Goal: Transaction & Acquisition: Purchase product/service

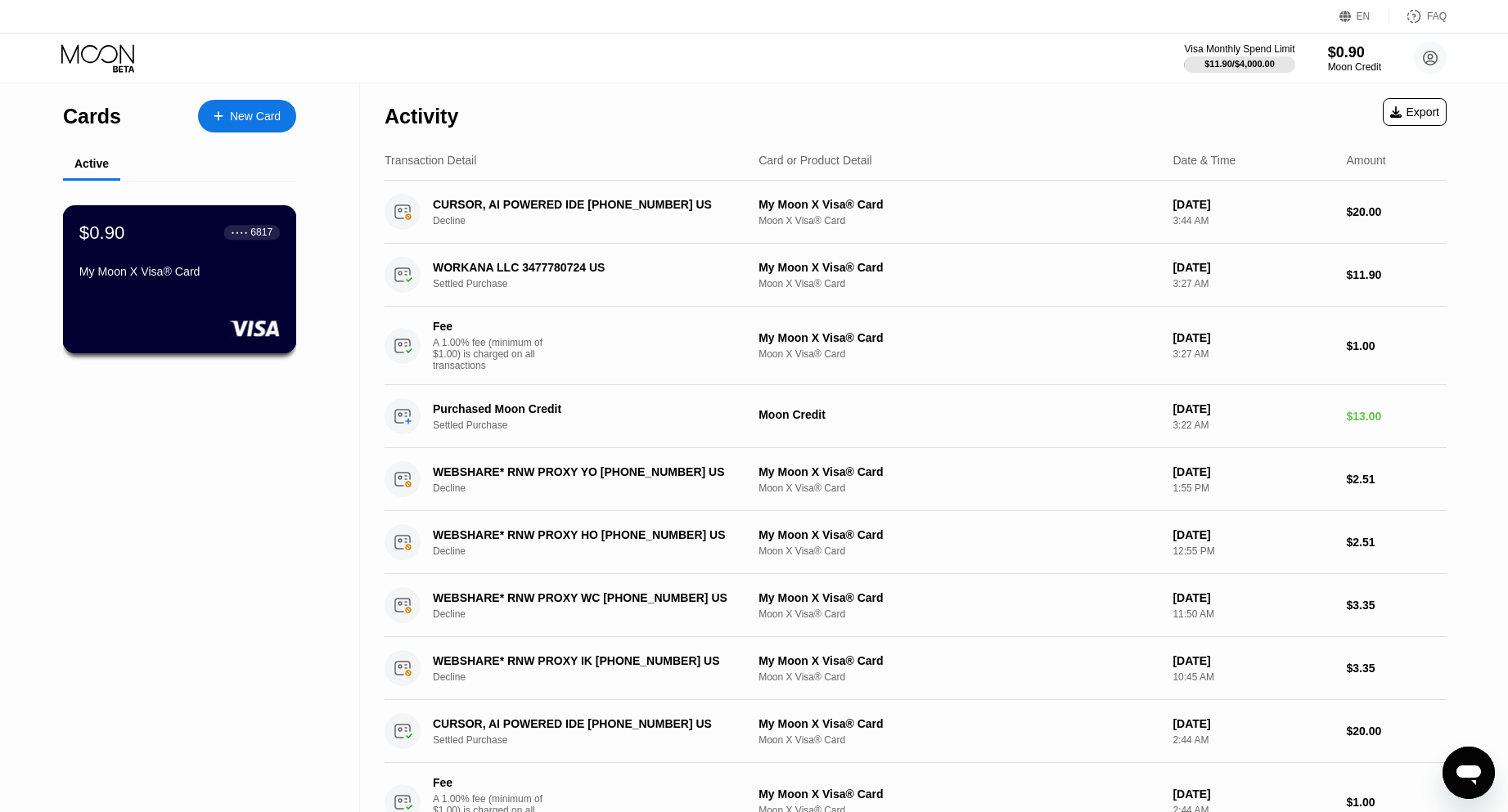
click at [180, 270] on div "My Moon X Visa® Card" at bounding box center [179, 272] width 201 height 13
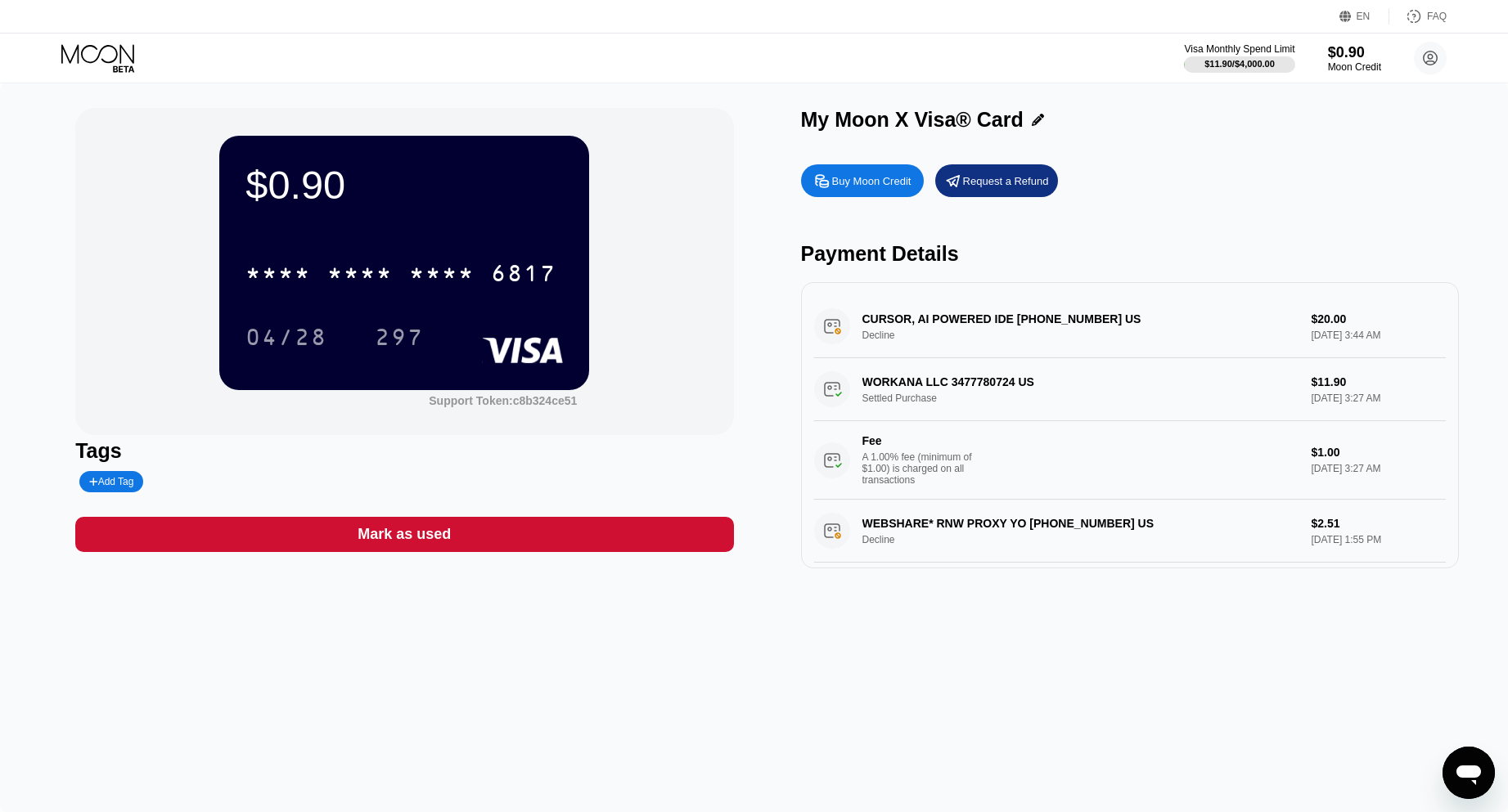
click at [857, 185] on div "Buy Moon Credit" at bounding box center [871, 180] width 80 height 14
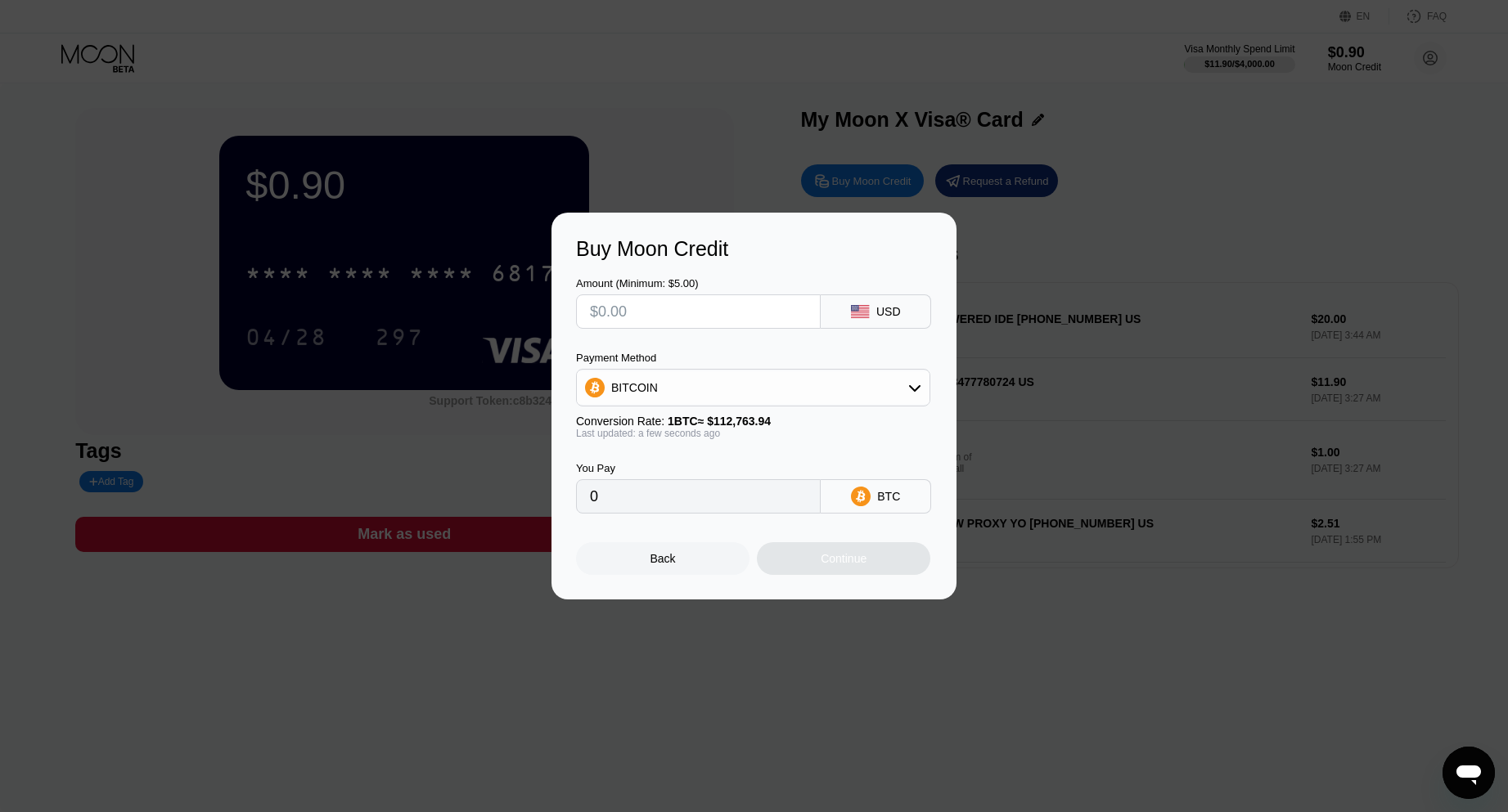
click at [692, 314] on input "text" at bounding box center [698, 311] width 216 height 32
type input "$2"
type input "0.00001774"
type input "$22"
type input "0.00019510"
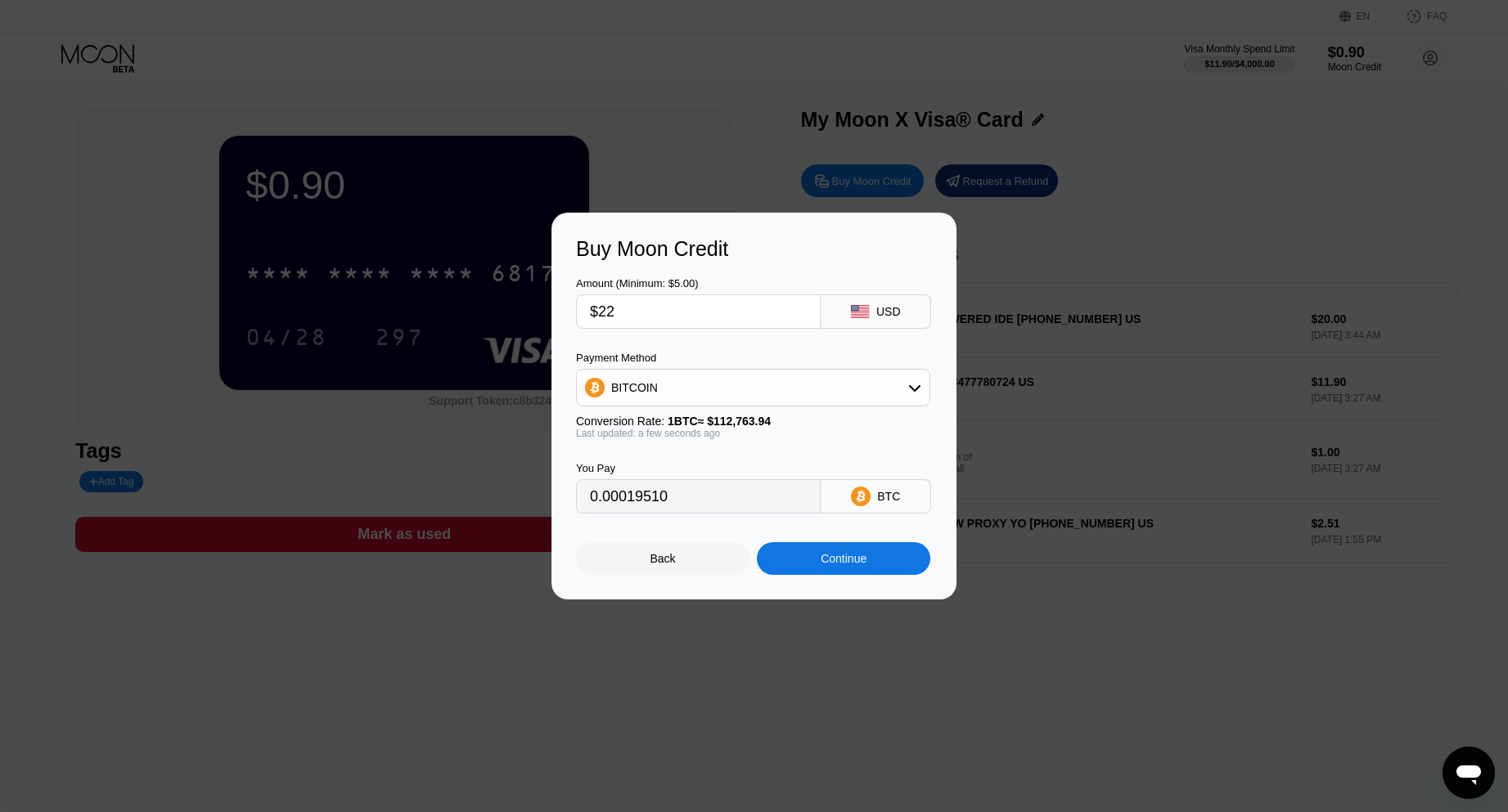
type input "$22"
click at [748, 392] on div "BITCOIN" at bounding box center [752, 387] width 352 height 32
click at [668, 470] on span "USDT on TRON" at bounding box center [656, 469] width 82 height 13
type input "22.22"
click at [860, 556] on div "Continue" at bounding box center [843, 558] width 173 height 32
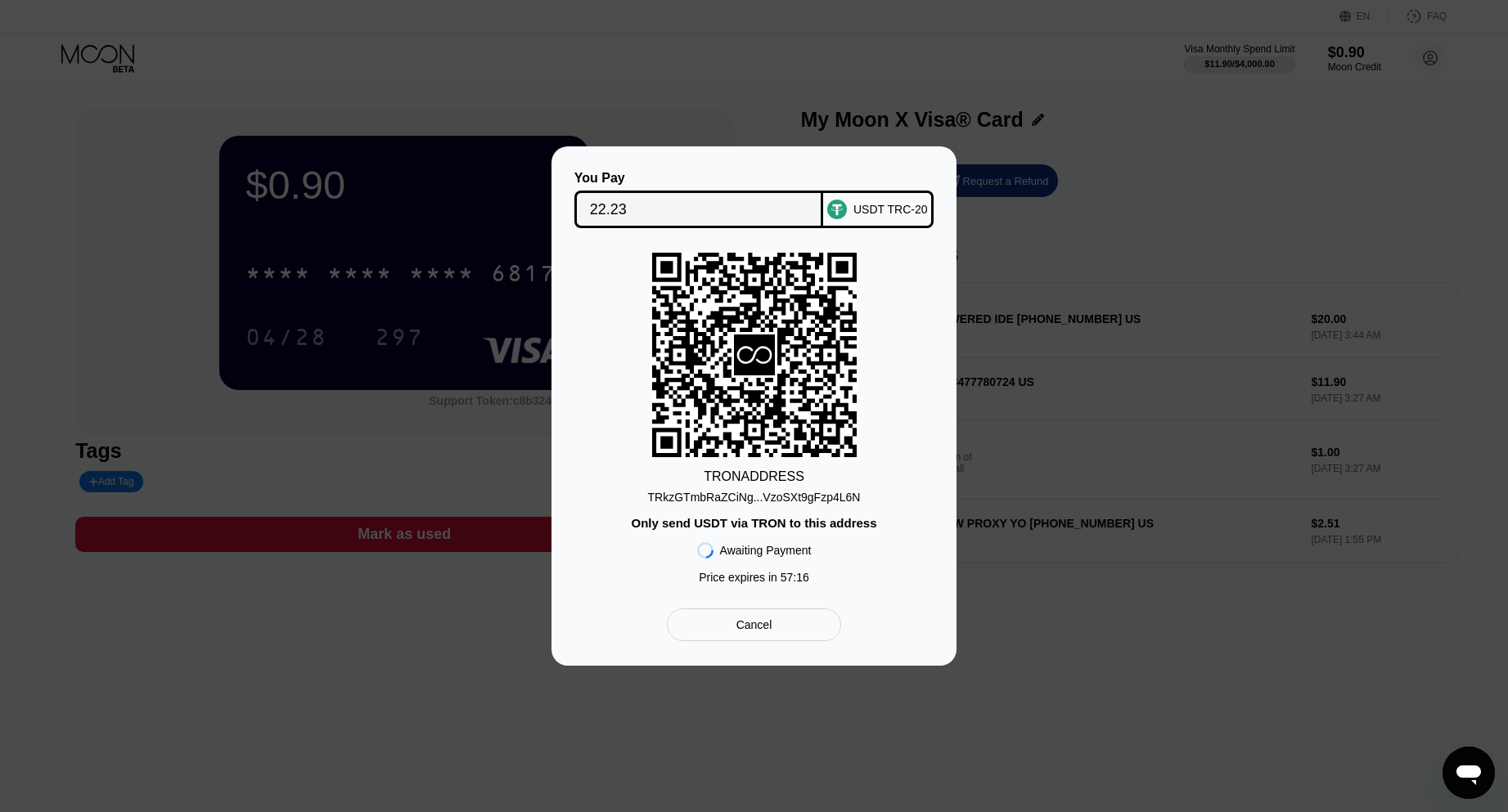
click at [753, 494] on div "TRkzGTmbRaZCiNg...VzoSXt9gFzp4L6N" at bounding box center [754, 498] width 213 height 13
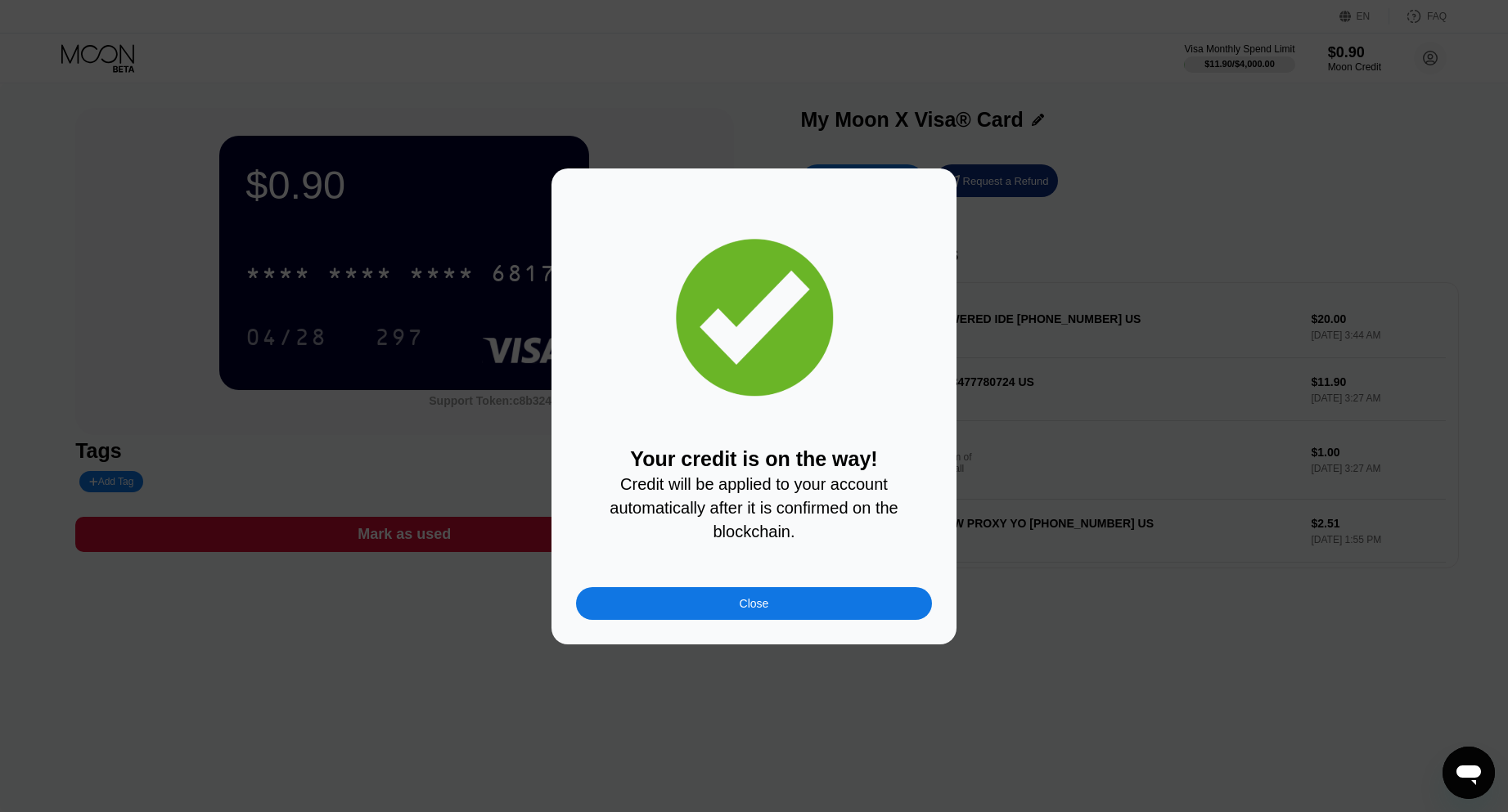
click at [797, 616] on div "Close" at bounding box center [754, 603] width 356 height 32
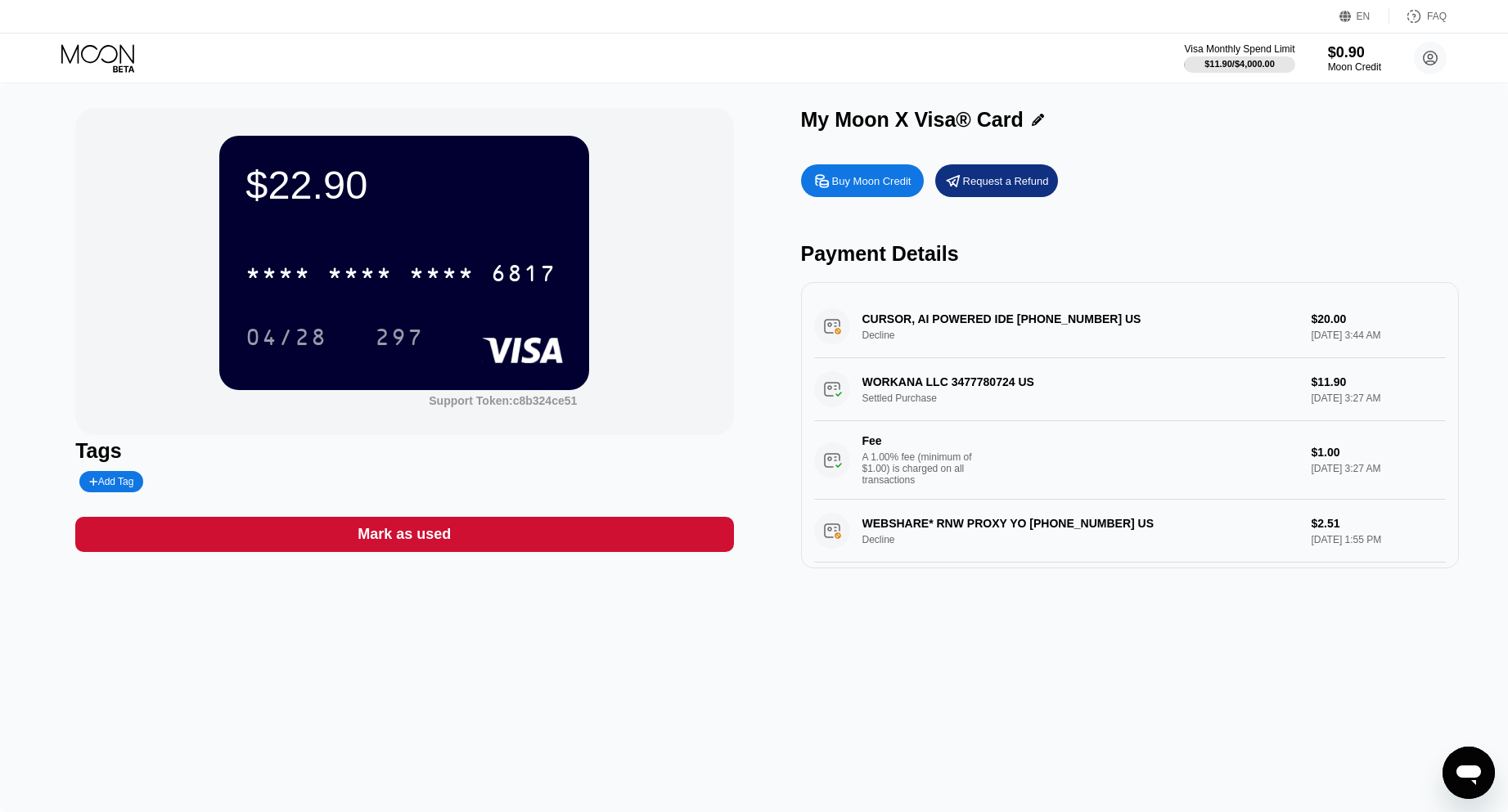
click at [1166, 233] on div "Buy Moon Credit Request a Refund Payment Details CURSOR, AI POWERED IDE +183142…" at bounding box center [1130, 363] width 658 height 412
